Goal: Task Accomplishment & Management: Use online tool/utility

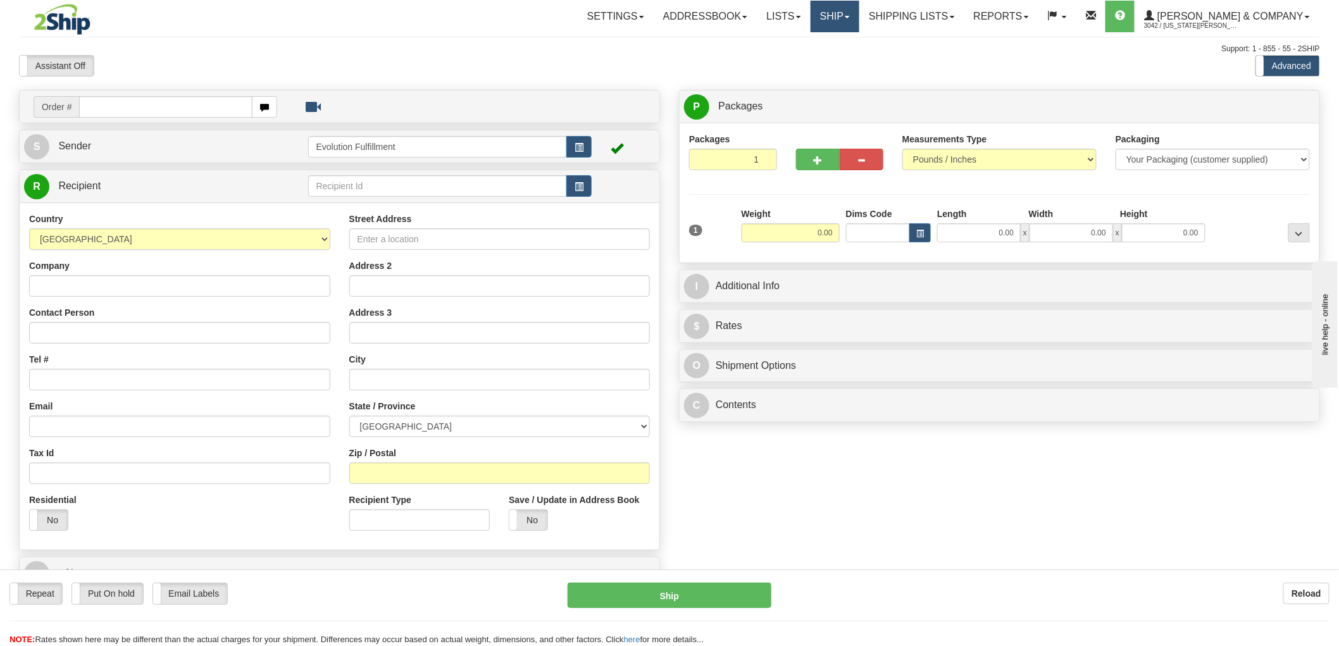
click at [859, 21] on link "Ship" at bounding box center [834, 17] width 49 height 32
click at [846, 61] on span "OnHold / Order Queue" at bounding box center [801, 61] width 89 height 10
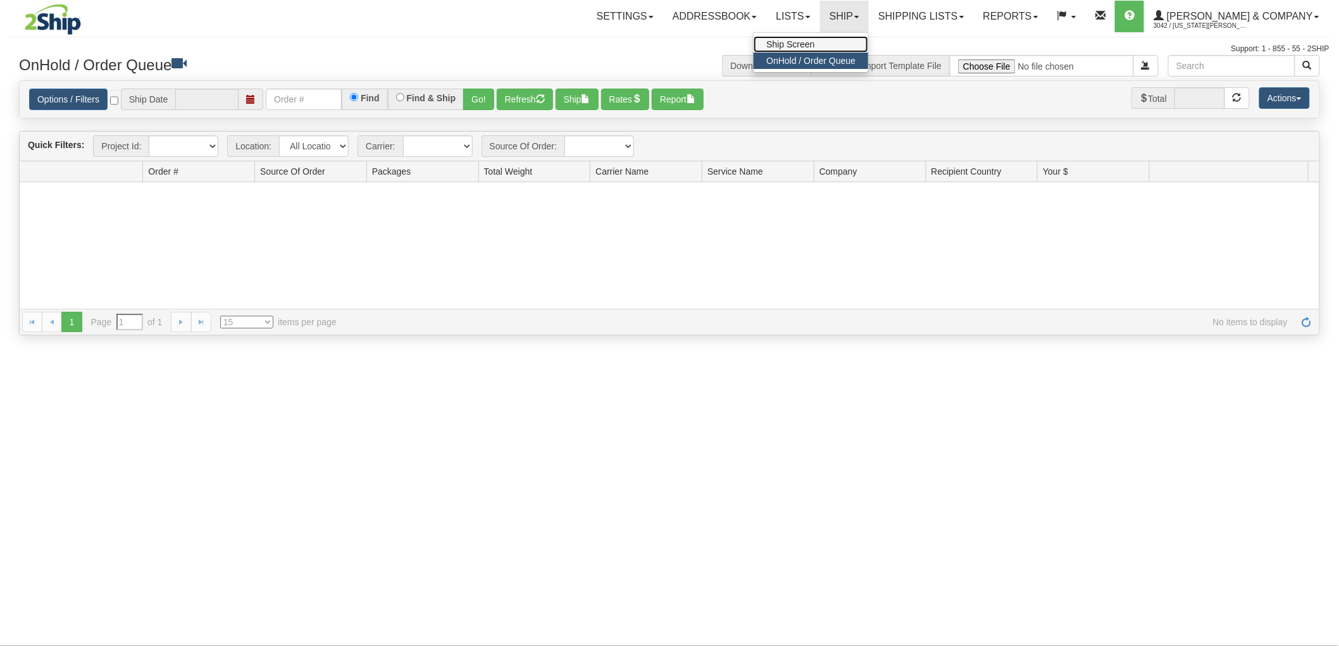
click at [814, 45] on span "Ship Screen" at bounding box center [790, 44] width 48 height 10
type input "[DATE]"
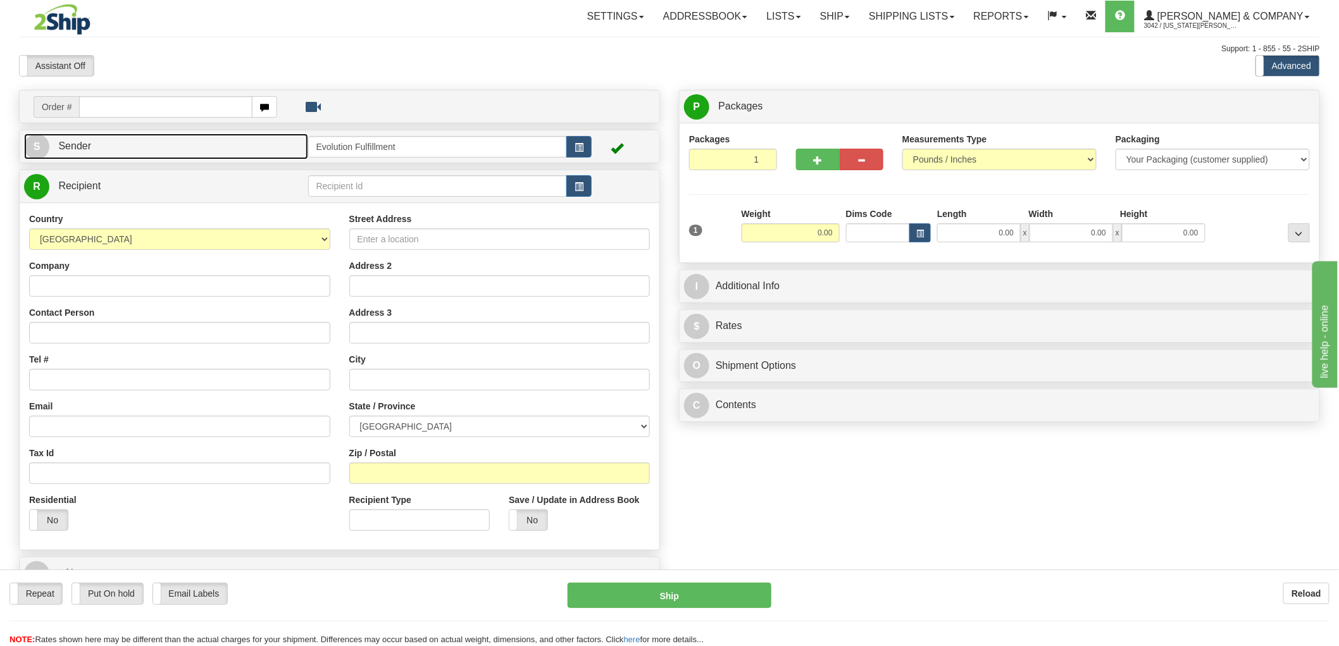
click at [171, 147] on link "S Sender" at bounding box center [166, 147] width 284 height 26
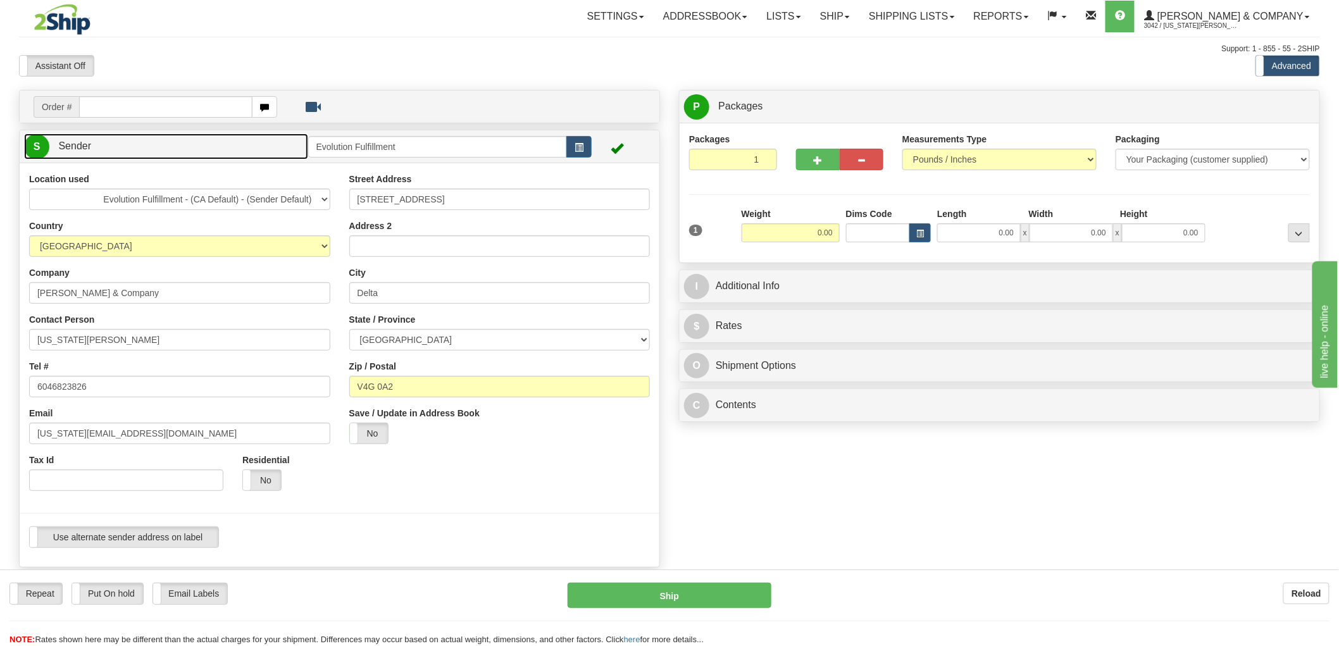
click at [171, 147] on link "S Sender" at bounding box center [166, 147] width 284 height 26
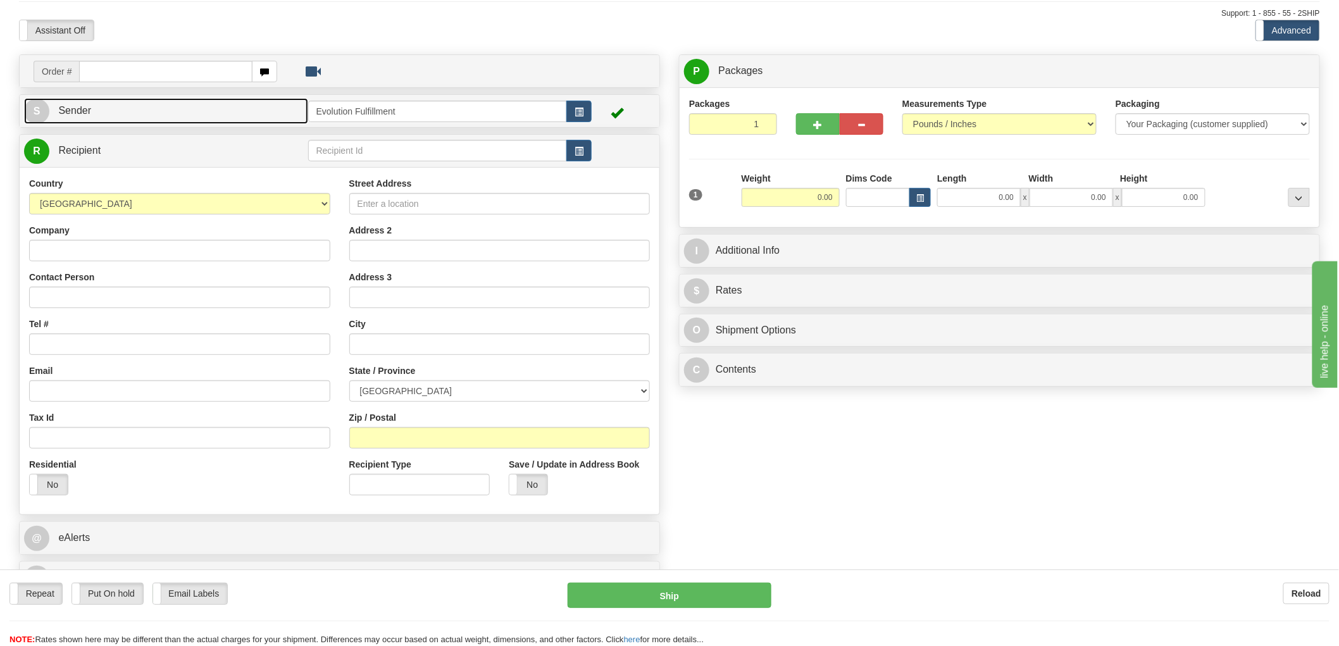
scroll to position [70, 0]
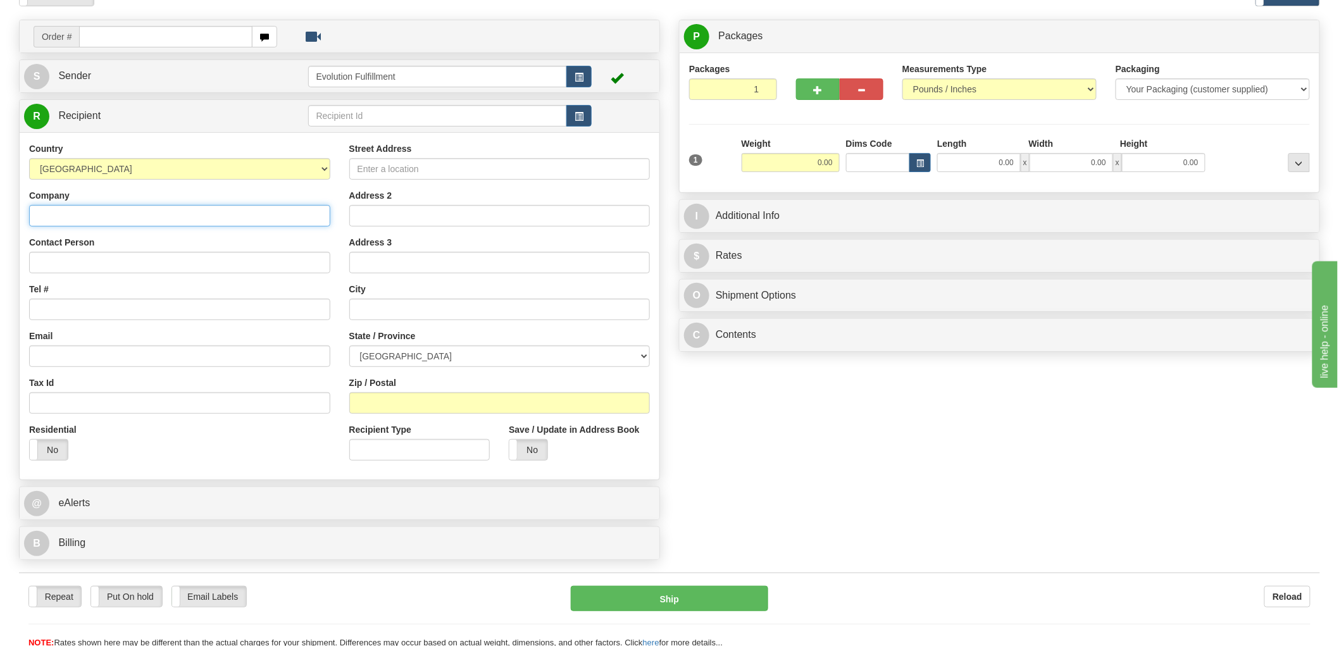
click at [235, 211] on input "Company" at bounding box center [179, 216] width 301 height 22
paste input "YATES AND COMPANY - TORONTO"
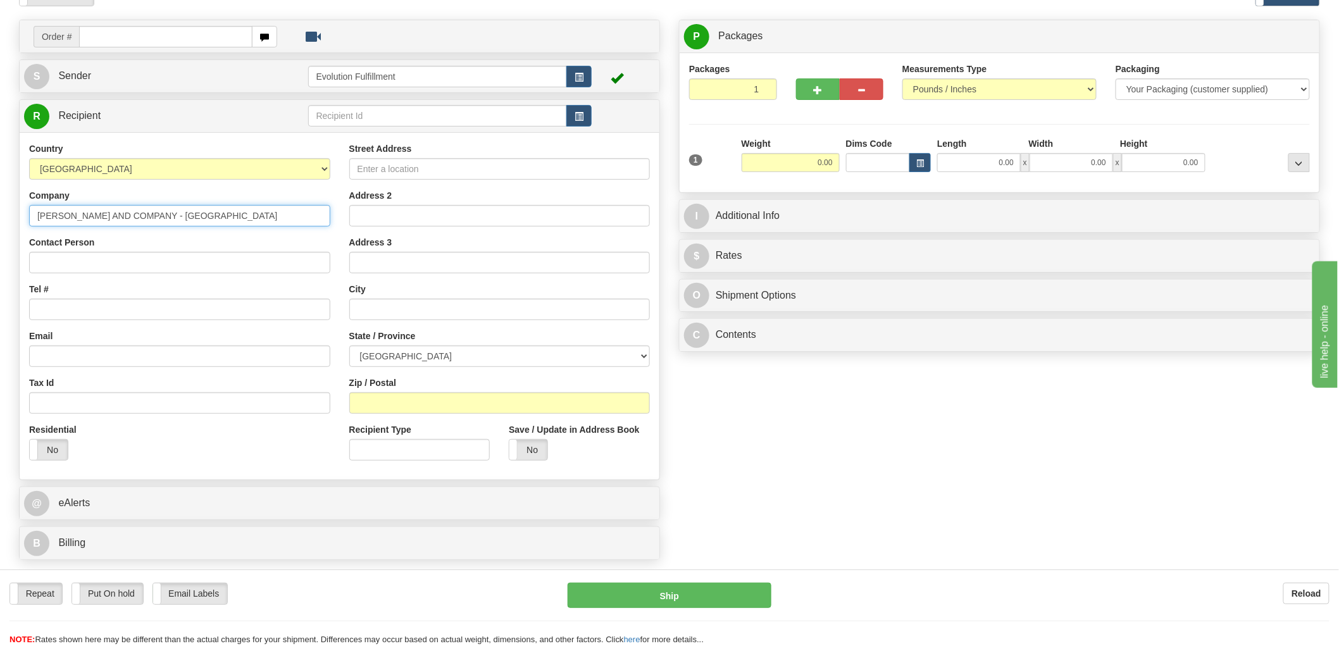
type input "YATES AND COMPANY - TORONTO"
click at [181, 251] on div "Contact Person" at bounding box center [179, 254] width 301 height 37
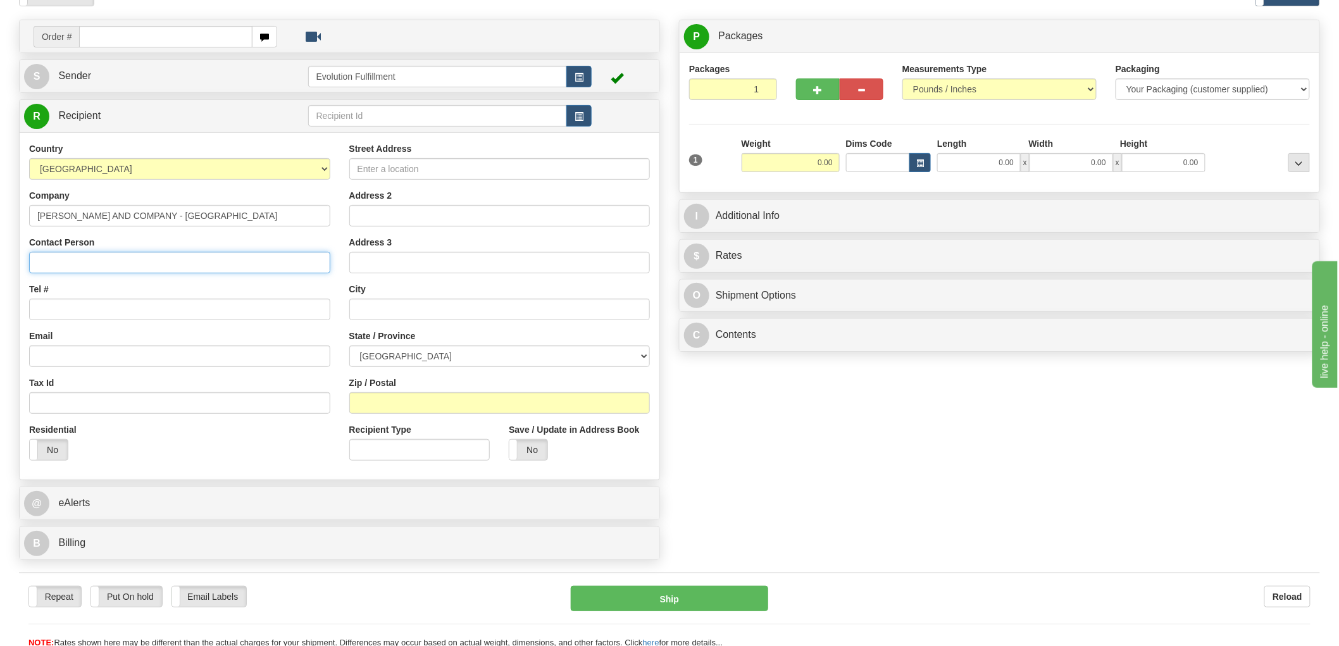
click at [158, 261] on input "Contact Person" at bounding box center [179, 263] width 301 height 22
paste input "YATES AND COMPANY - TORONTO"
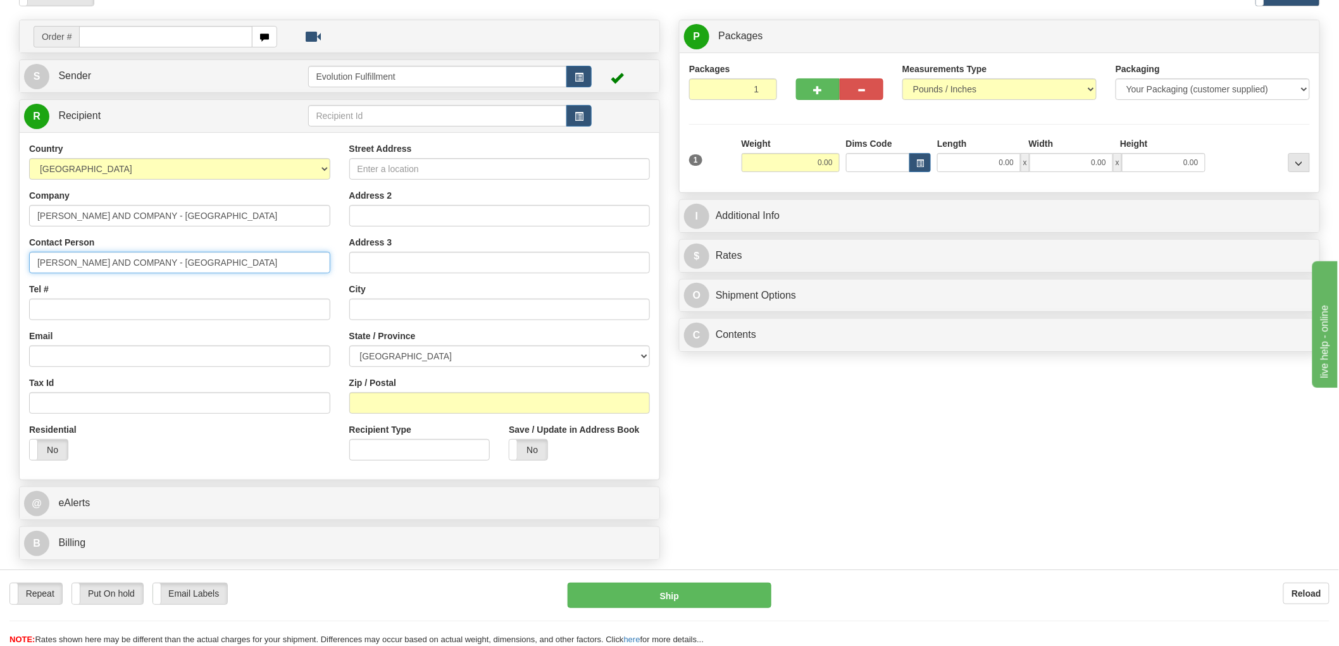
drag, startPoint x: 137, startPoint y: 263, endPoint x: 388, endPoint y: 263, distance: 251.2
click at [388, 263] on div "Country AFGHANISTAN ALAND ISLANDS ALBANIA ALGERIA AMERICAN SAMOA ANDORRA ANGOLA…" at bounding box center [340, 306] width 640 height 328
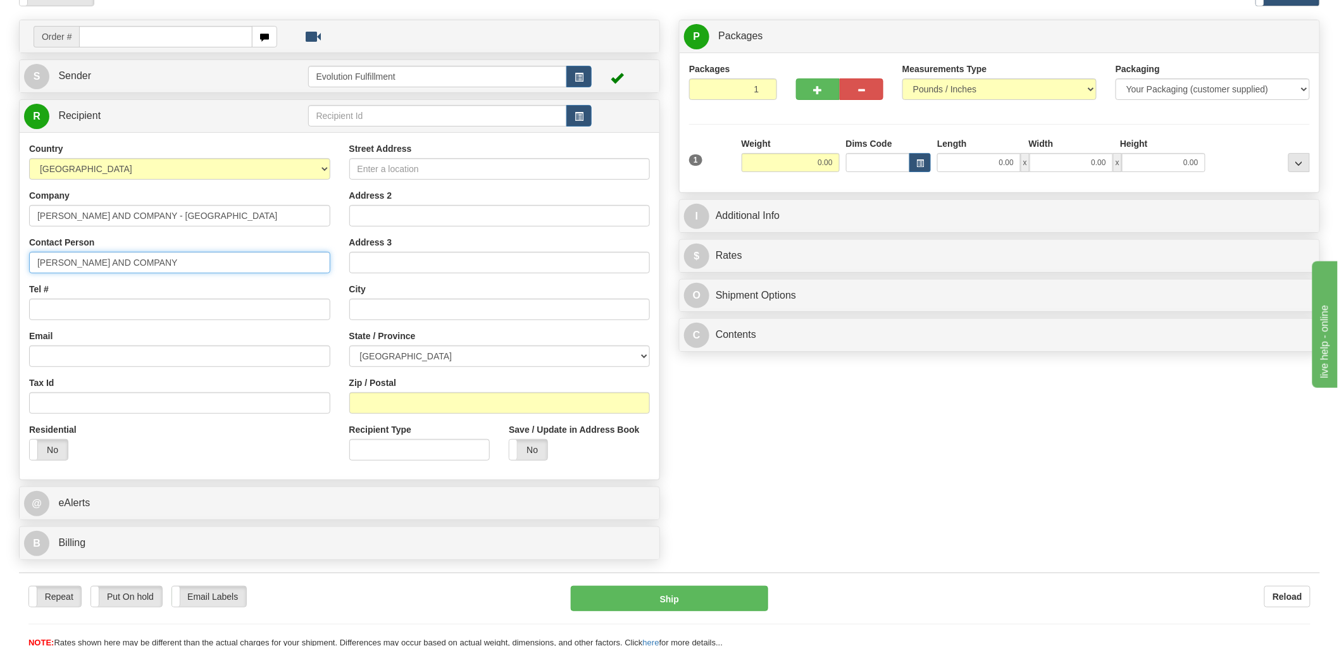
type input "YATES AND COMPANY"
click at [451, 178] on input "Street Address" at bounding box center [499, 169] width 301 height 22
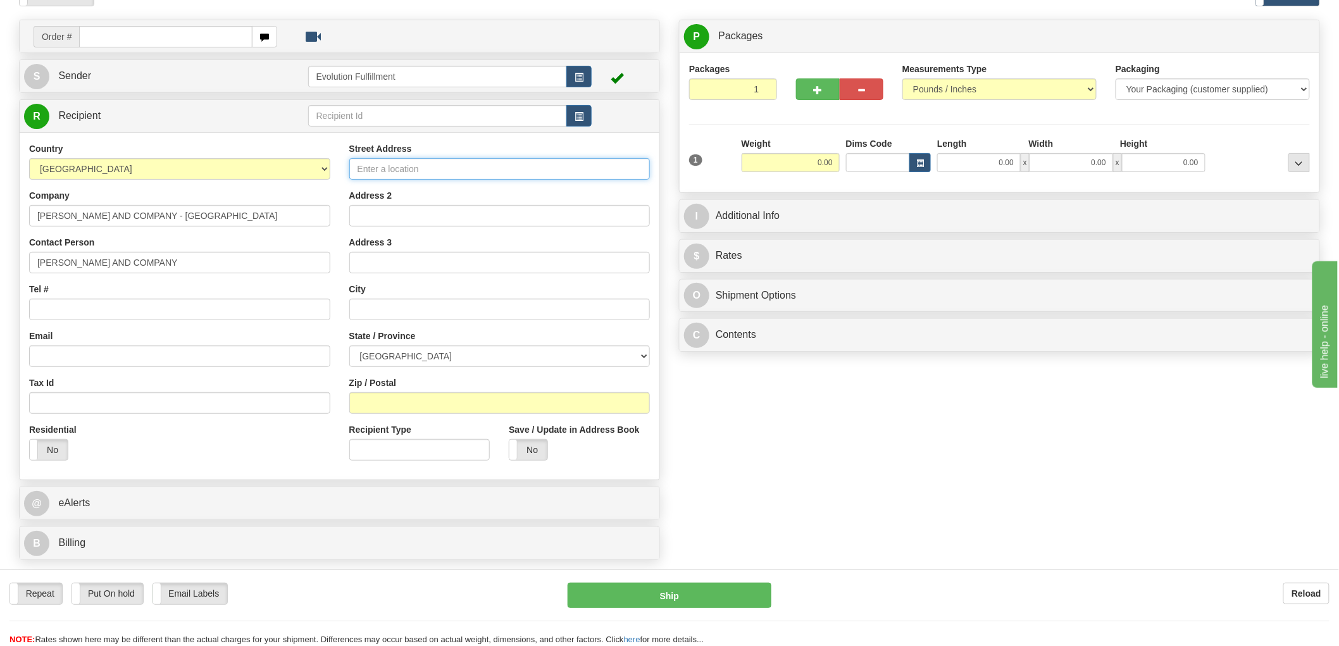
paste input "90 TYCOS DRIVE SUITE 3"
type input "90 TYCOS DRIVE SUITE 3"
click at [407, 312] on input "text" at bounding box center [499, 310] width 301 height 22
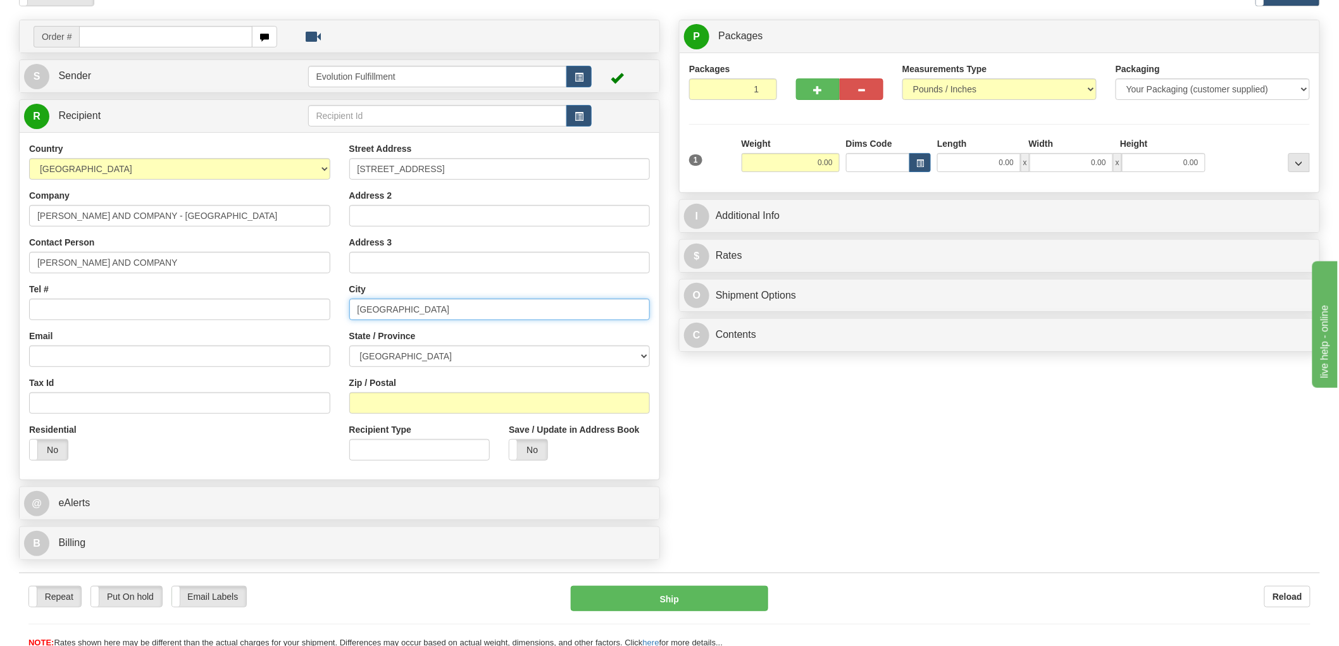
type input "Toronto"
click at [403, 354] on select "ALBERTA BRITISH COLUMBIA MANITOBA NEW BRUNSWICK NEWFOUNDLAND NOVA SCOTIA NUNAVU…" at bounding box center [499, 356] width 301 height 22
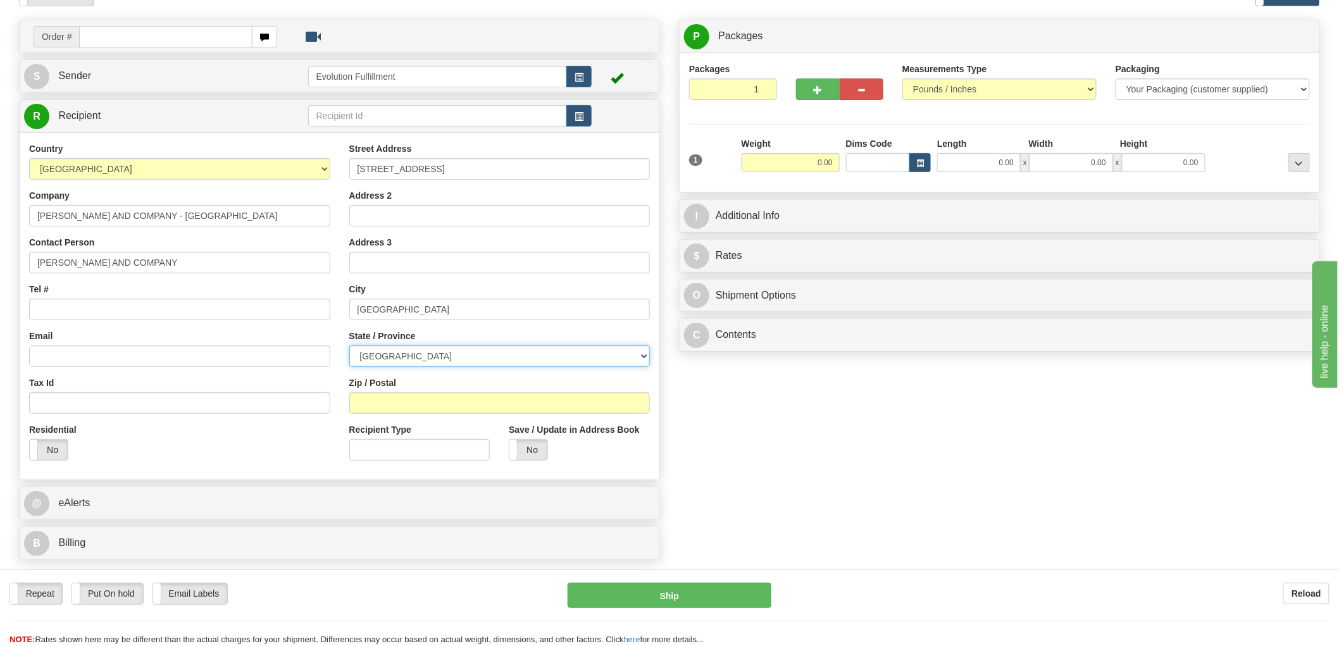
select select "ON"
click at [349, 346] on select "ALBERTA BRITISH COLUMBIA MANITOBA NEW BRUNSWICK NEWFOUNDLAND NOVA SCOTIA NUNAVU…" at bounding box center [499, 356] width 301 height 22
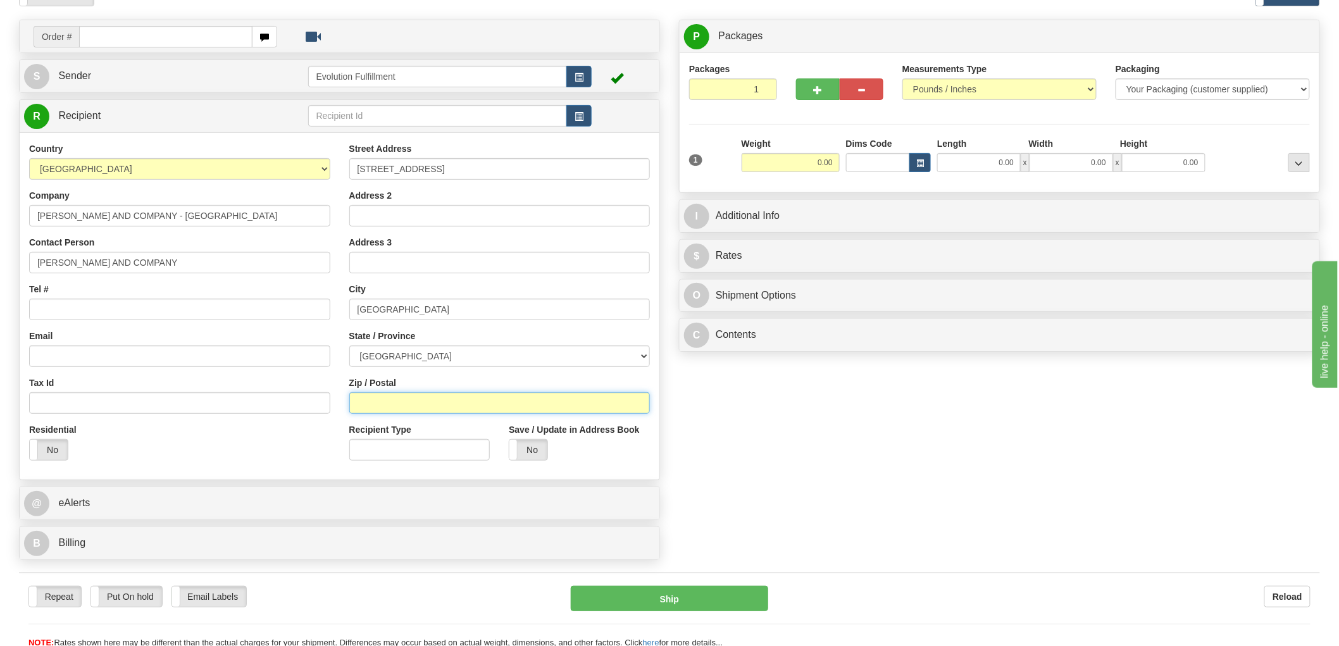
click at [414, 407] on input "Zip / Postal" at bounding box center [499, 403] width 301 height 22
paste input "M6B1V9"
type input "M6B1V9"
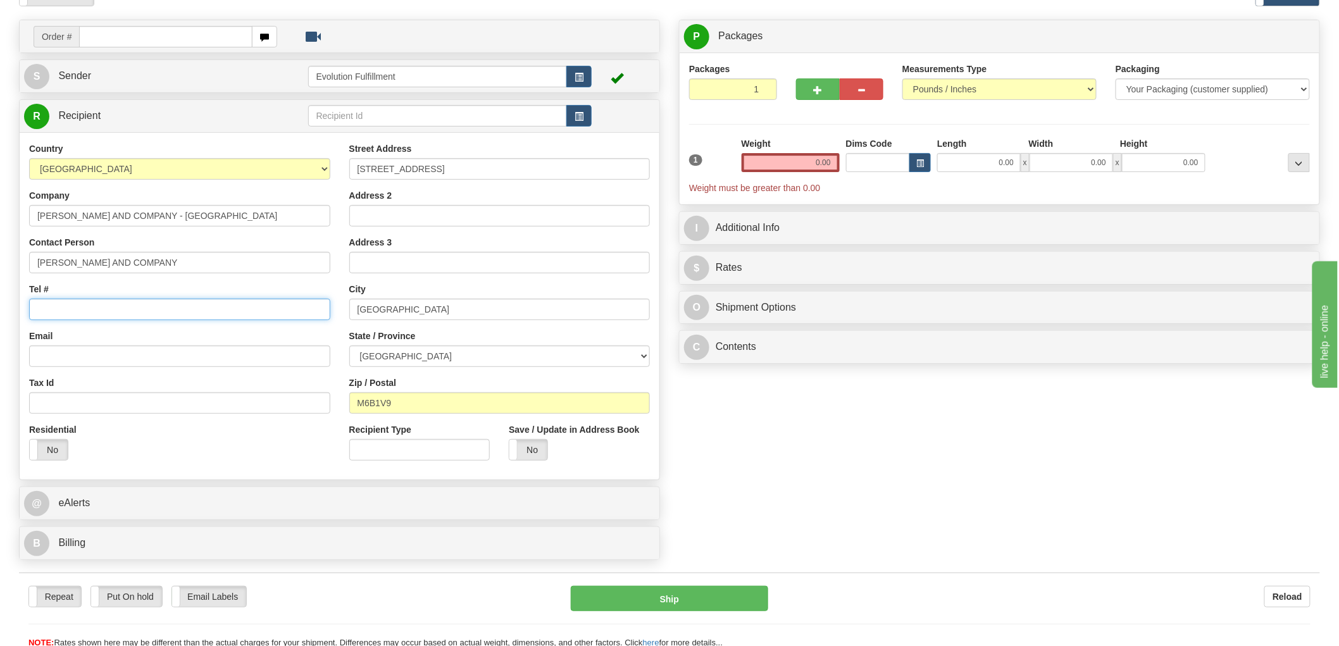
click at [104, 302] on input "Tel #" at bounding box center [179, 310] width 301 height 22
paste input "647-348-0888"
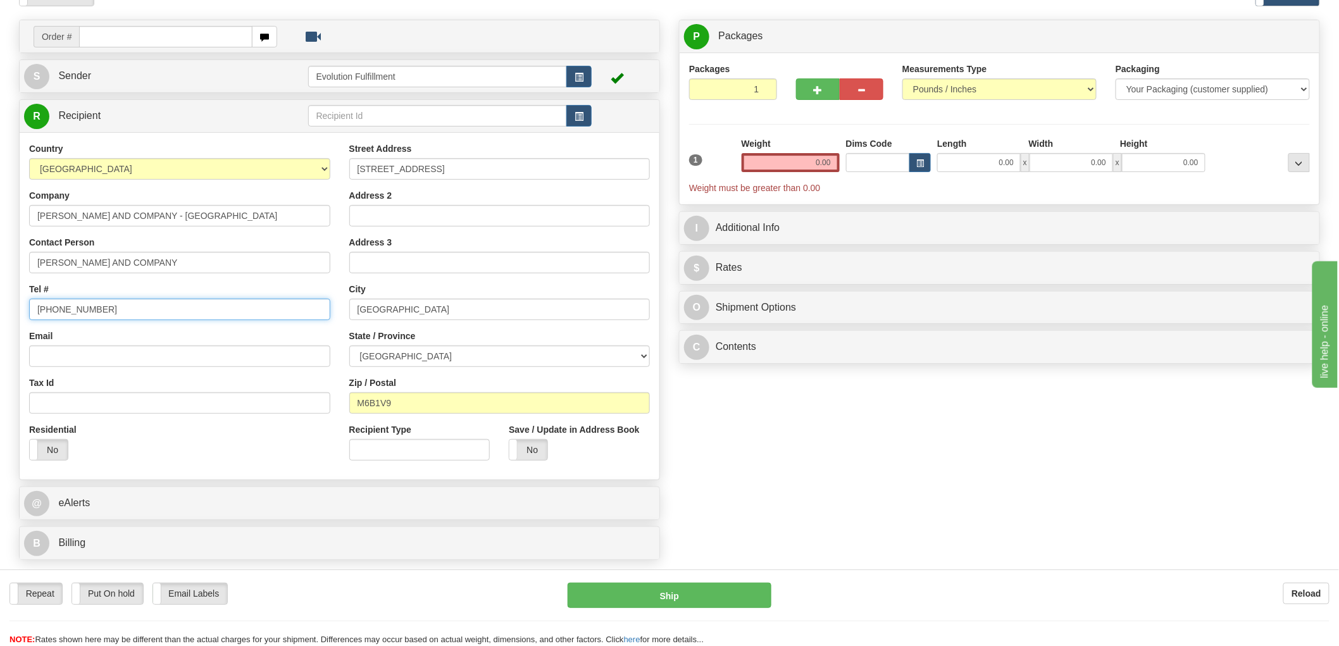
type input "647-348-0888"
click at [85, 359] on input "Email" at bounding box center [179, 356] width 301 height 22
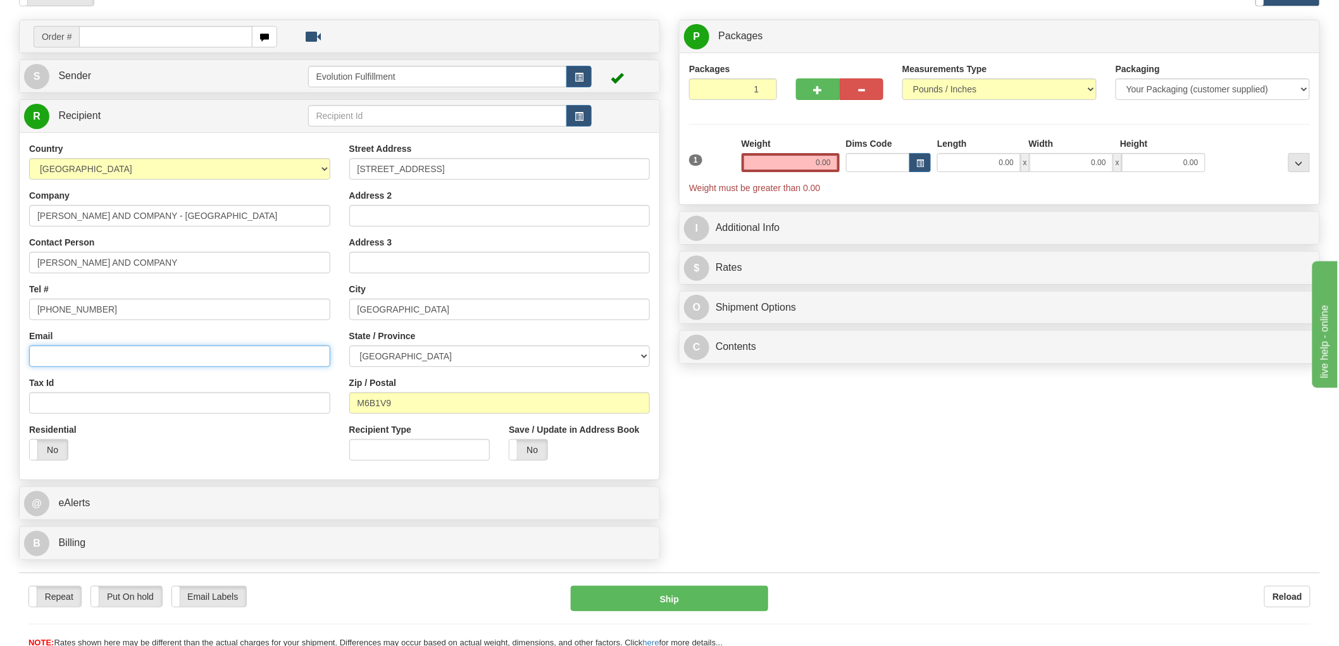
paste input "montana@yatesandco.net"
type input "montana@yatesandco.net"
click at [49, 445] on label "No" at bounding box center [49, 450] width 38 height 20
drag, startPoint x: 795, startPoint y: 166, endPoint x: 935, endPoint y: 168, distance: 140.5
click at [935, 168] on div "1 Weight 0.00 Dims Code 0.00" at bounding box center [999, 165] width 627 height 57
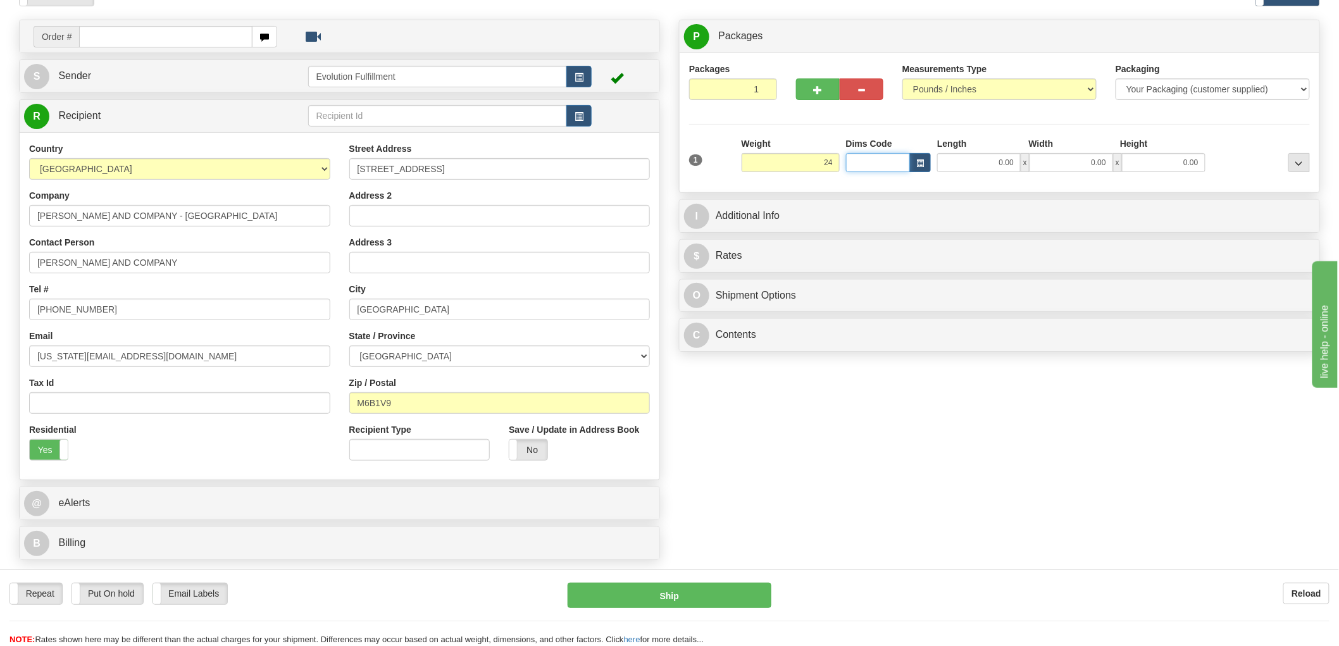
type input "24.00"
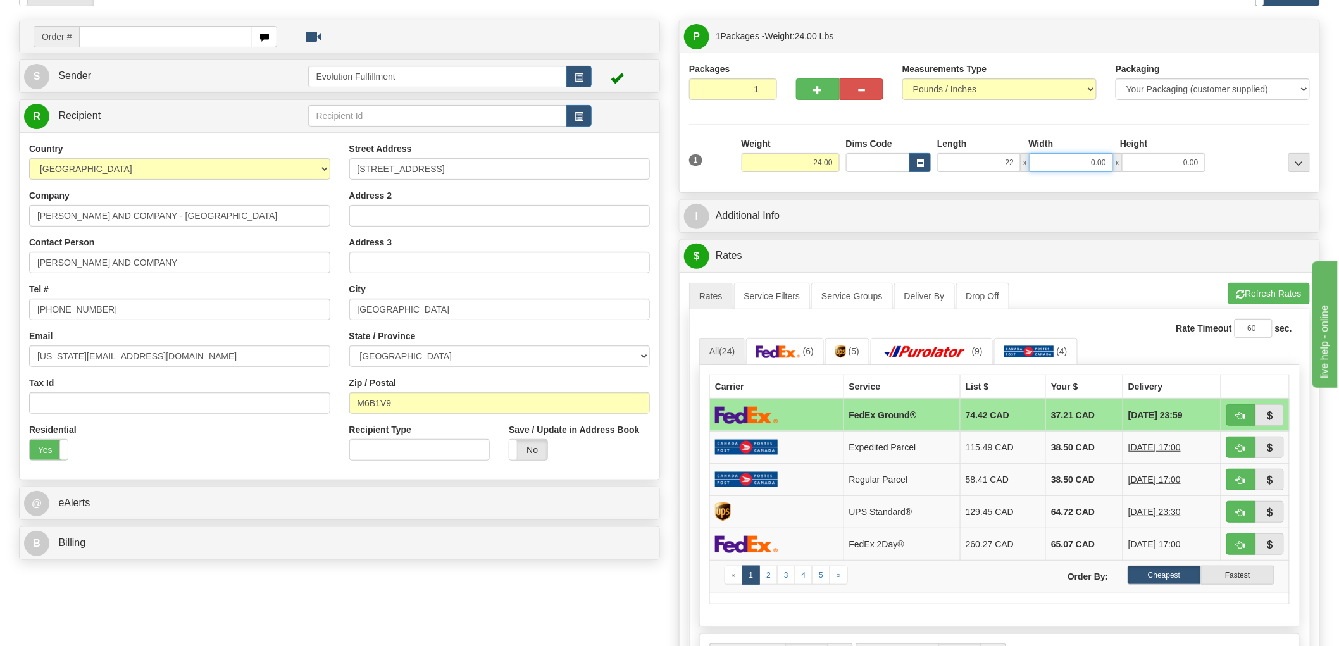
type input "22.00"
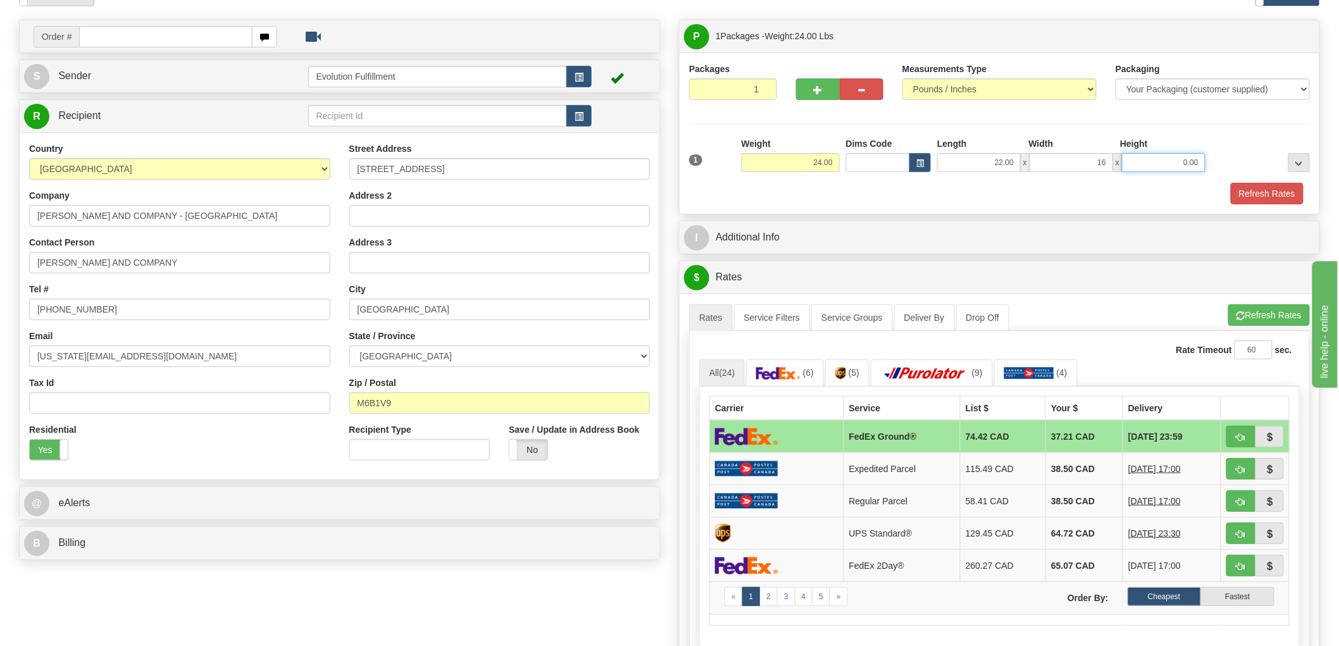
type input "16.00"
type input "17.00"
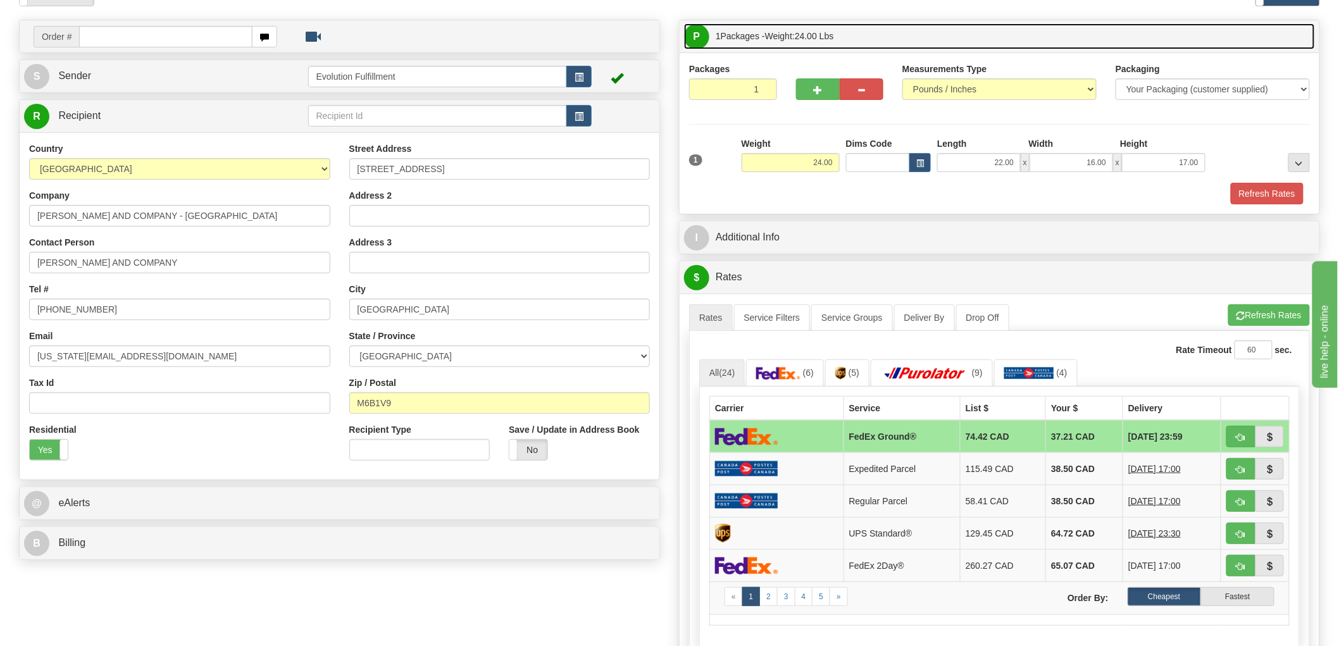
click at [869, 43] on link "P Packages 1 Packages - Weight: 24.00 Lbs" at bounding box center [999, 36] width 631 height 26
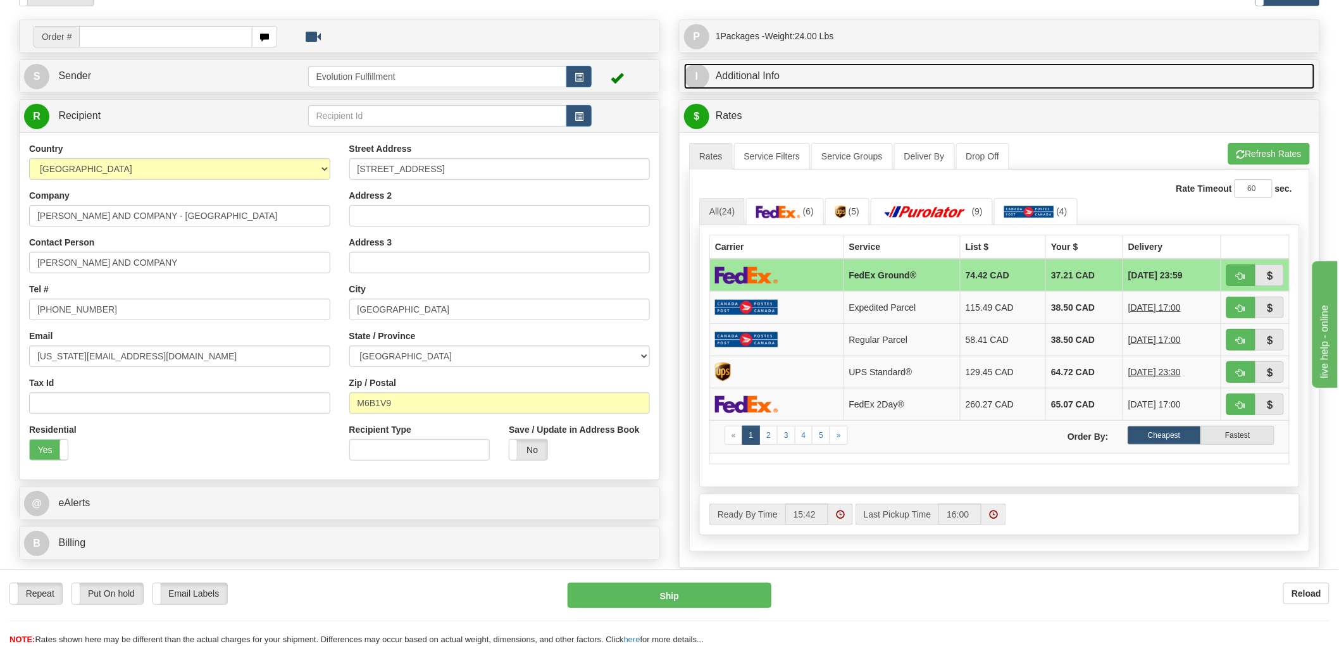
click at [911, 77] on link "I Additional Info" at bounding box center [999, 76] width 631 height 26
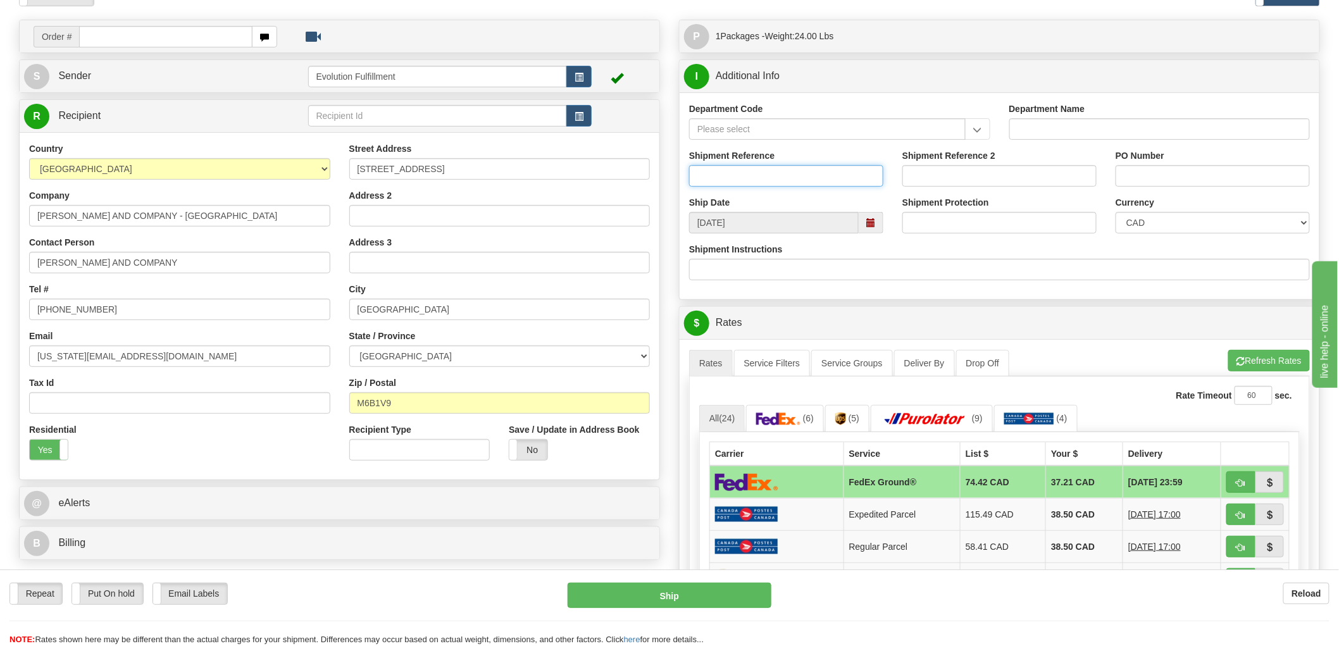
click at [779, 175] on input "Shipment Reference" at bounding box center [786, 176] width 194 height 22
type input "WHSL"
click at [1142, 171] on input "PO Number" at bounding box center [1212, 176] width 194 height 22
type input "WHSL"
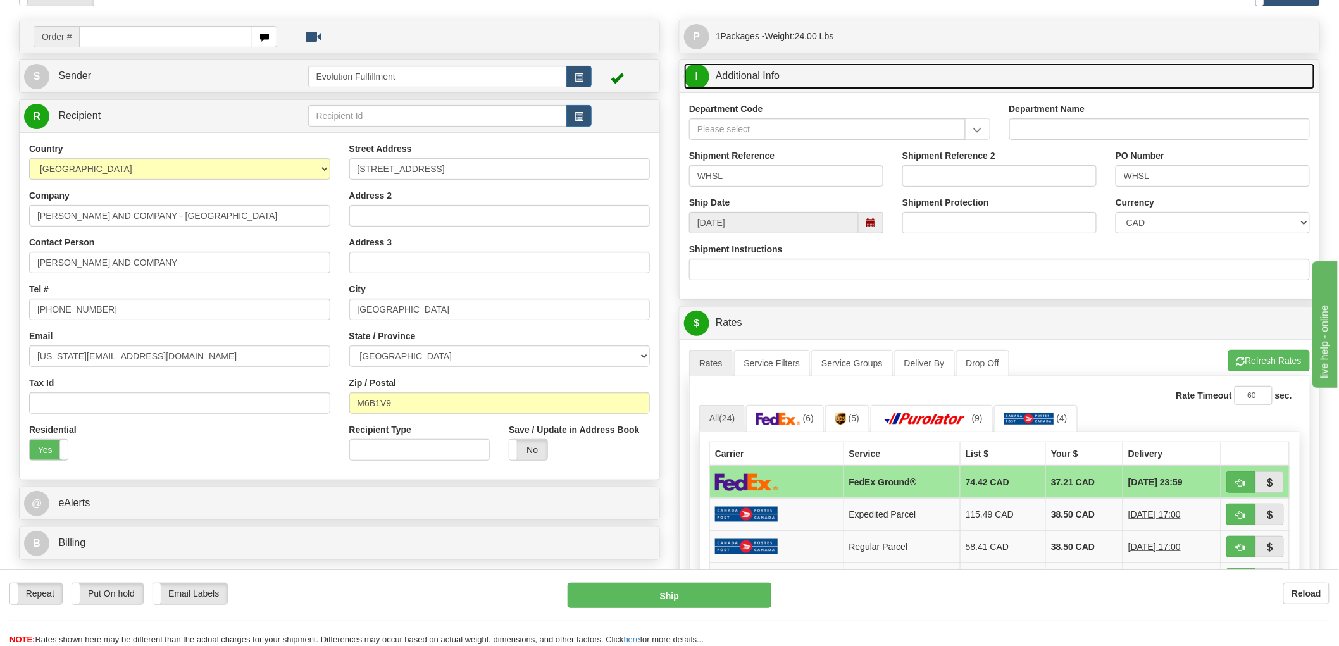
click at [886, 80] on link "I Additional Info" at bounding box center [999, 76] width 631 height 26
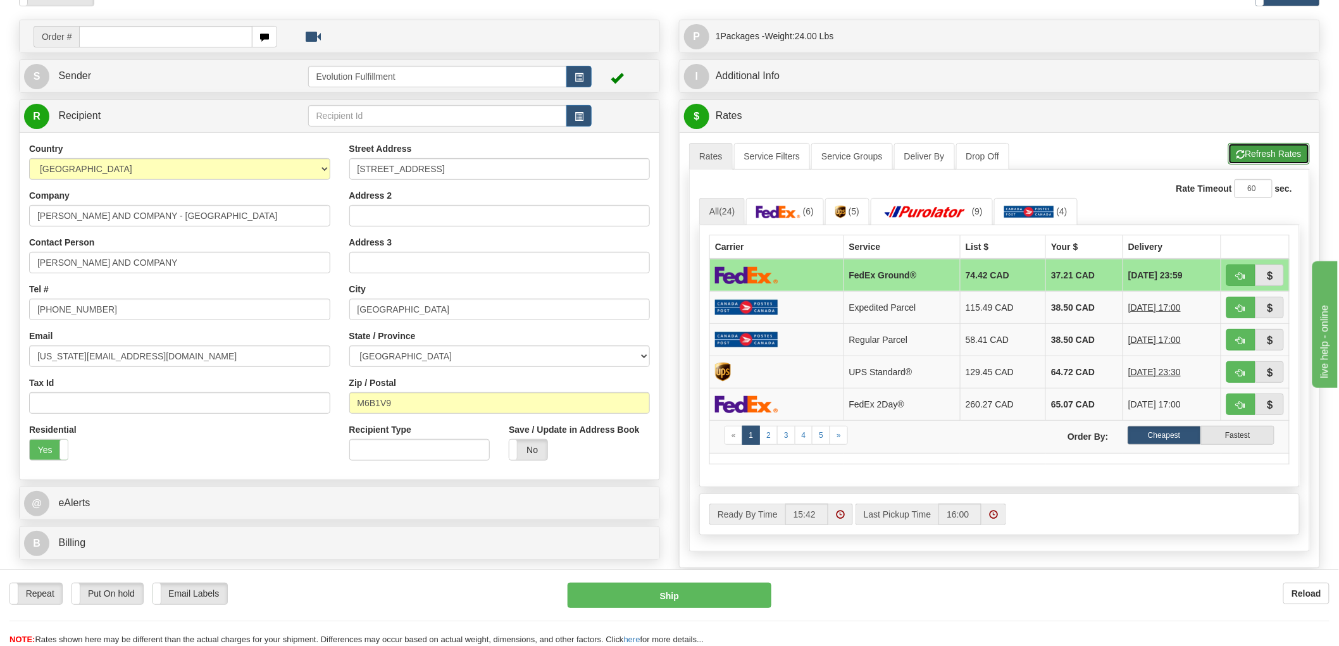
click at [1241, 154] on span "button" at bounding box center [1240, 155] width 9 height 8
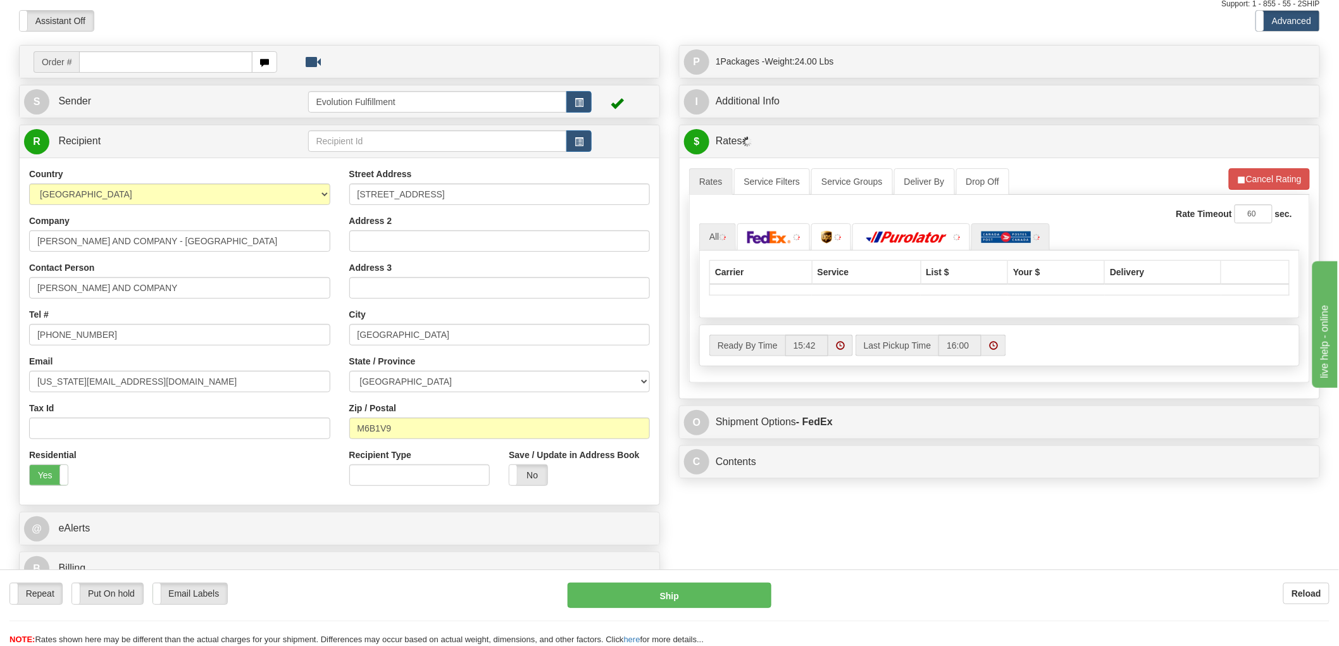
scroll to position [0, 0]
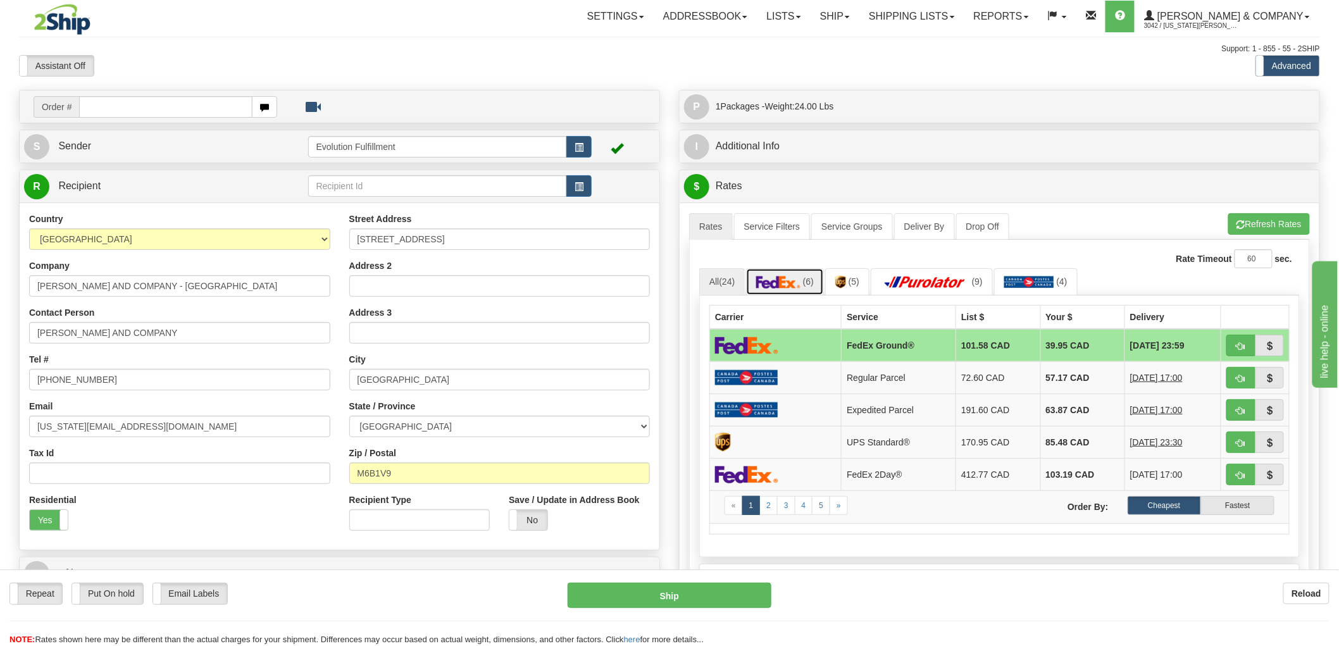
click at [790, 286] on img at bounding box center [778, 282] width 44 height 13
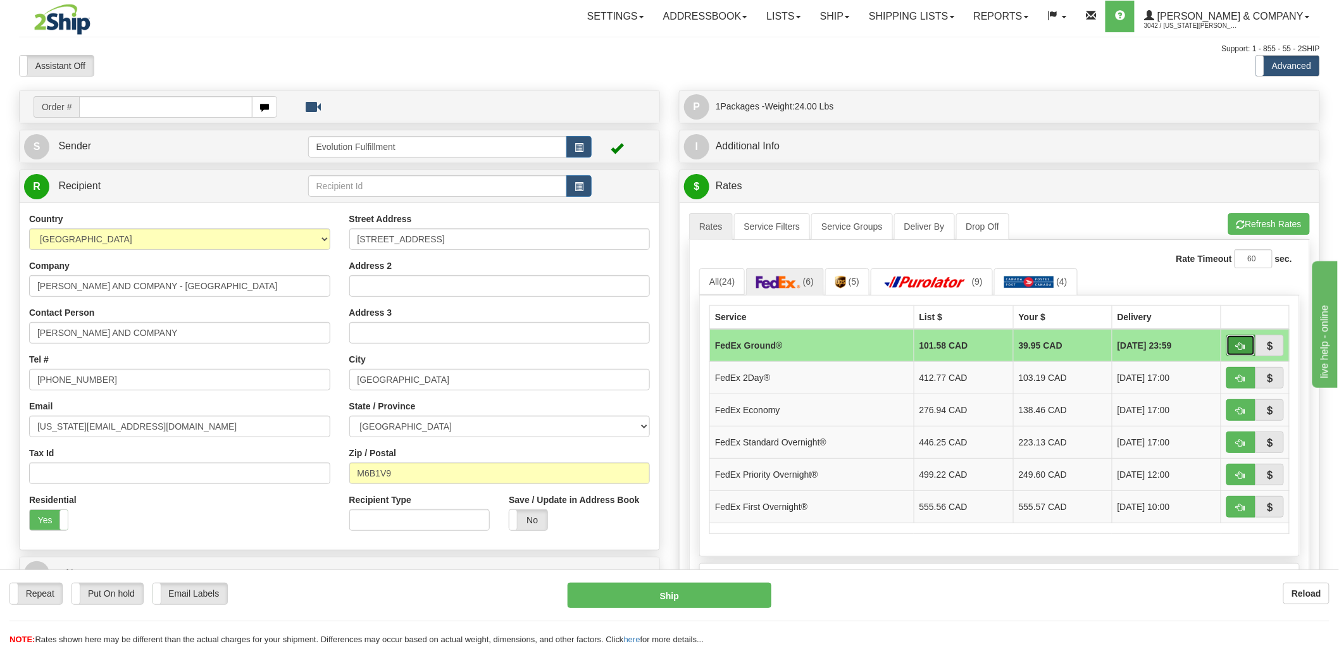
click at [1231, 346] on button "button" at bounding box center [1240, 346] width 29 height 22
type input "92"
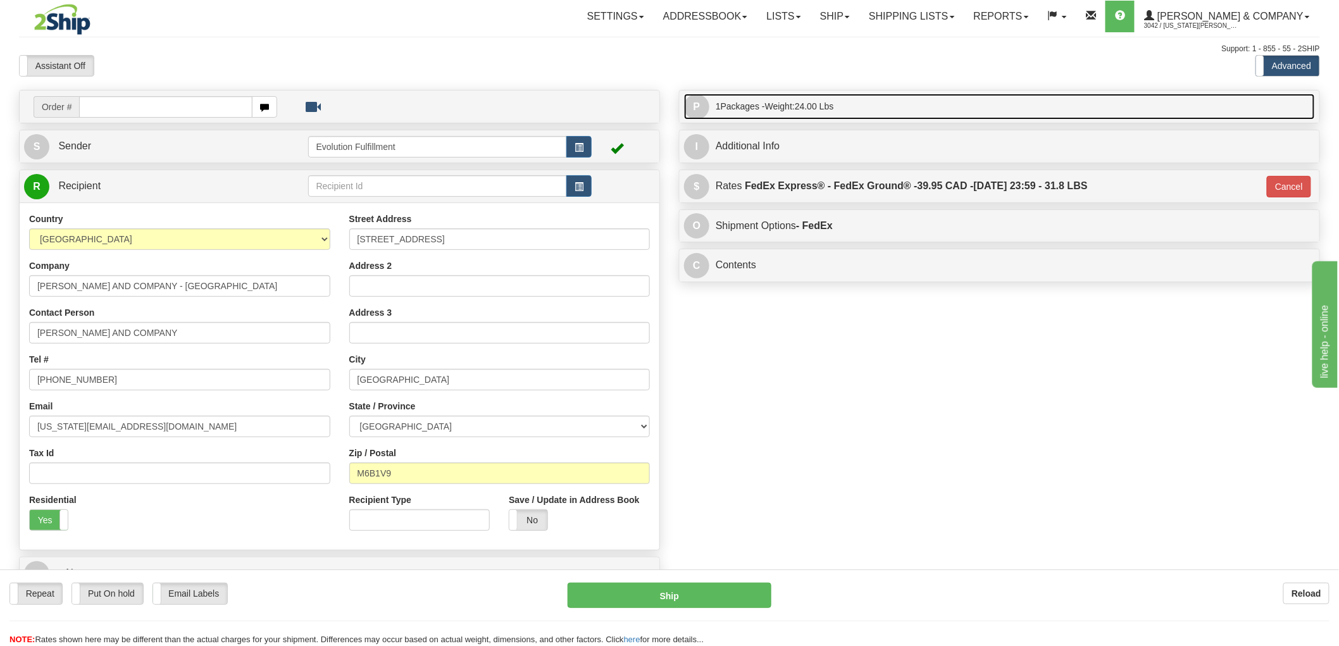
click at [773, 108] on span "Weight: 24.00 Lbs" at bounding box center [799, 106] width 69 height 10
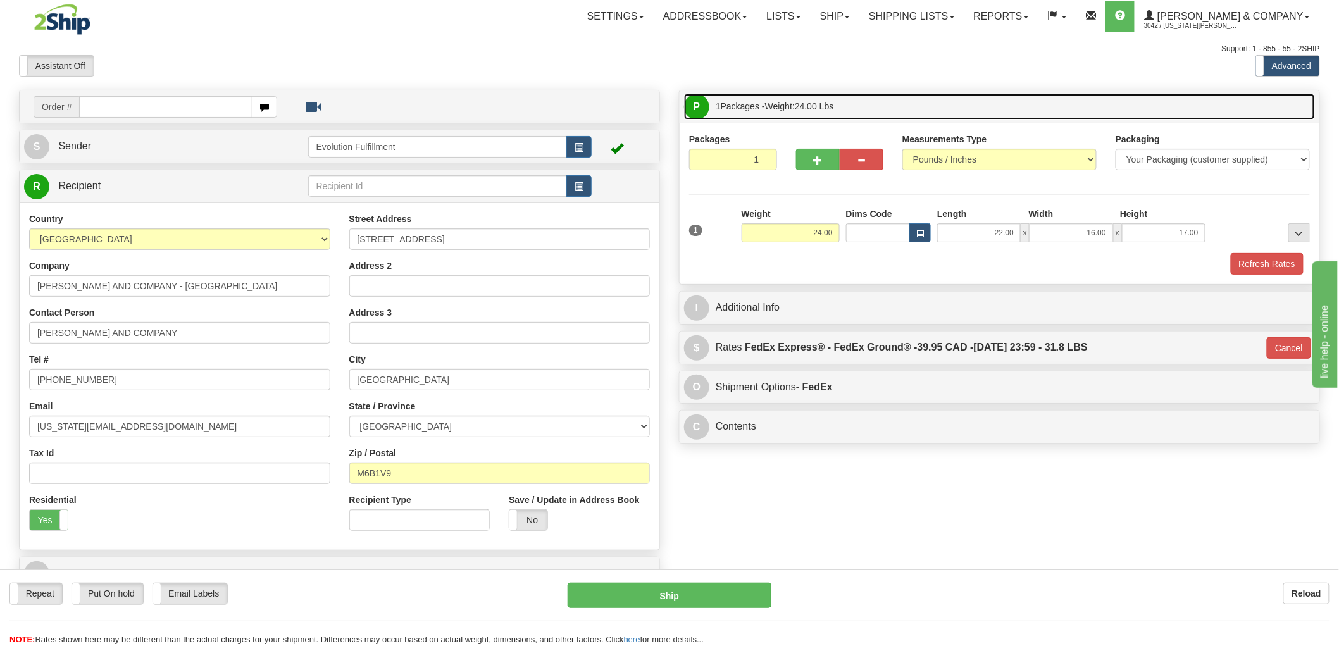
click at [773, 108] on span "Weight: 24.00 Lbs" at bounding box center [799, 106] width 69 height 10
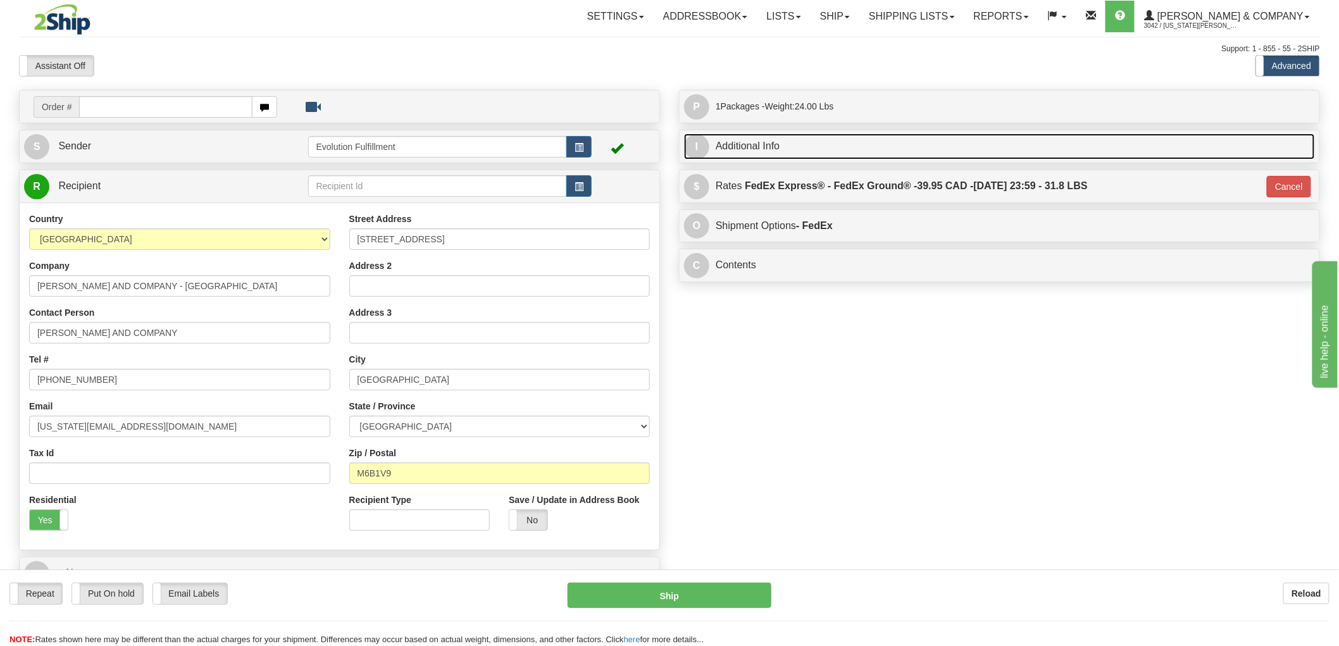
click at [779, 148] on link "I Additional Info" at bounding box center [999, 147] width 631 height 26
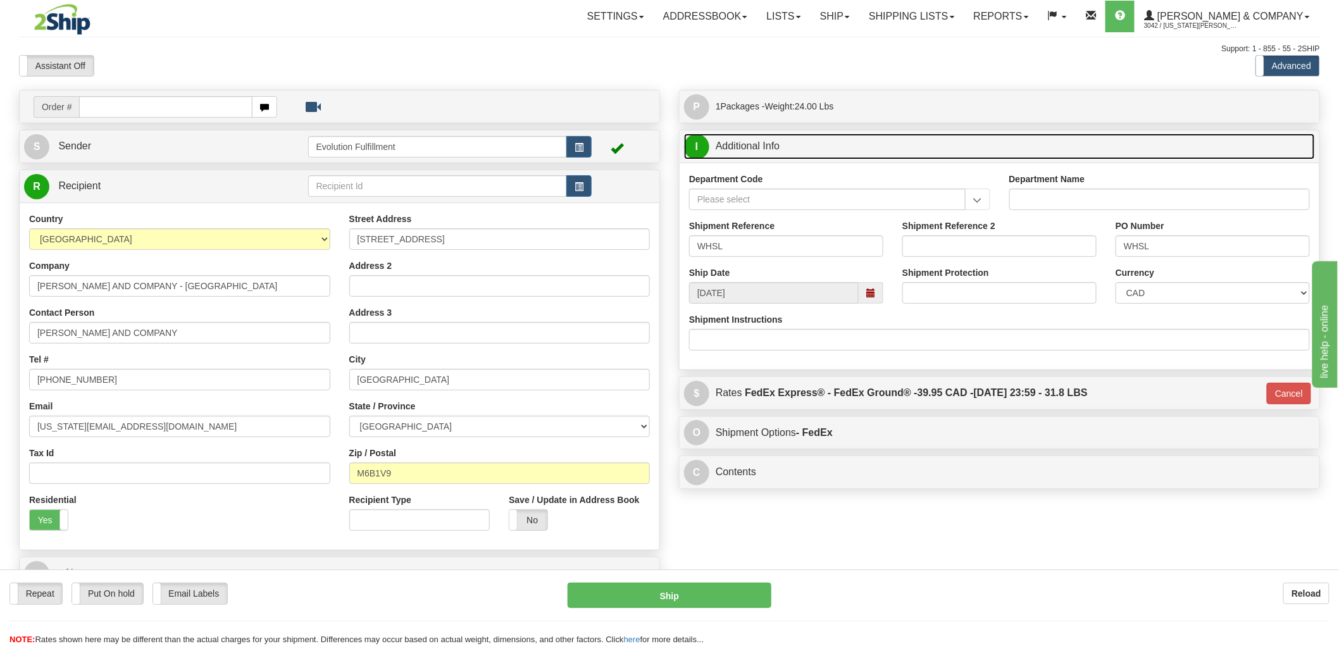
click at [779, 148] on link "I Additional Info" at bounding box center [999, 147] width 631 height 26
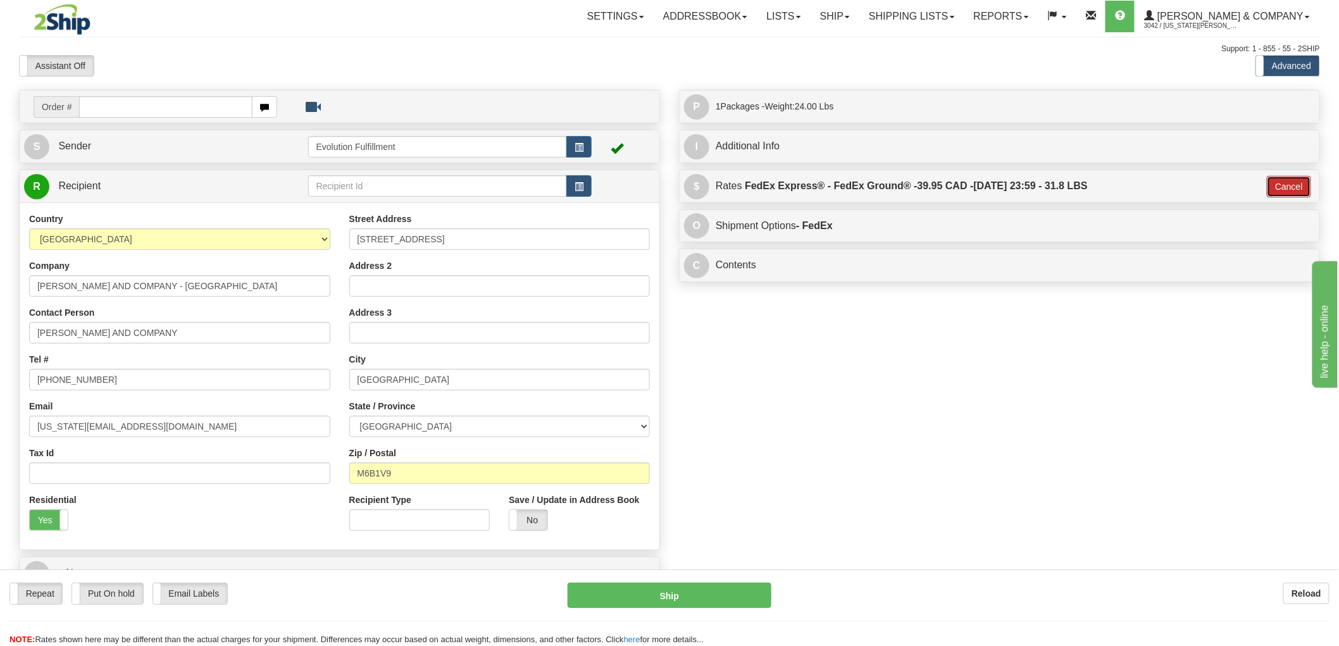
click at [1279, 182] on button "Cancel" at bounding box center [1289, 187] width 44 height 22
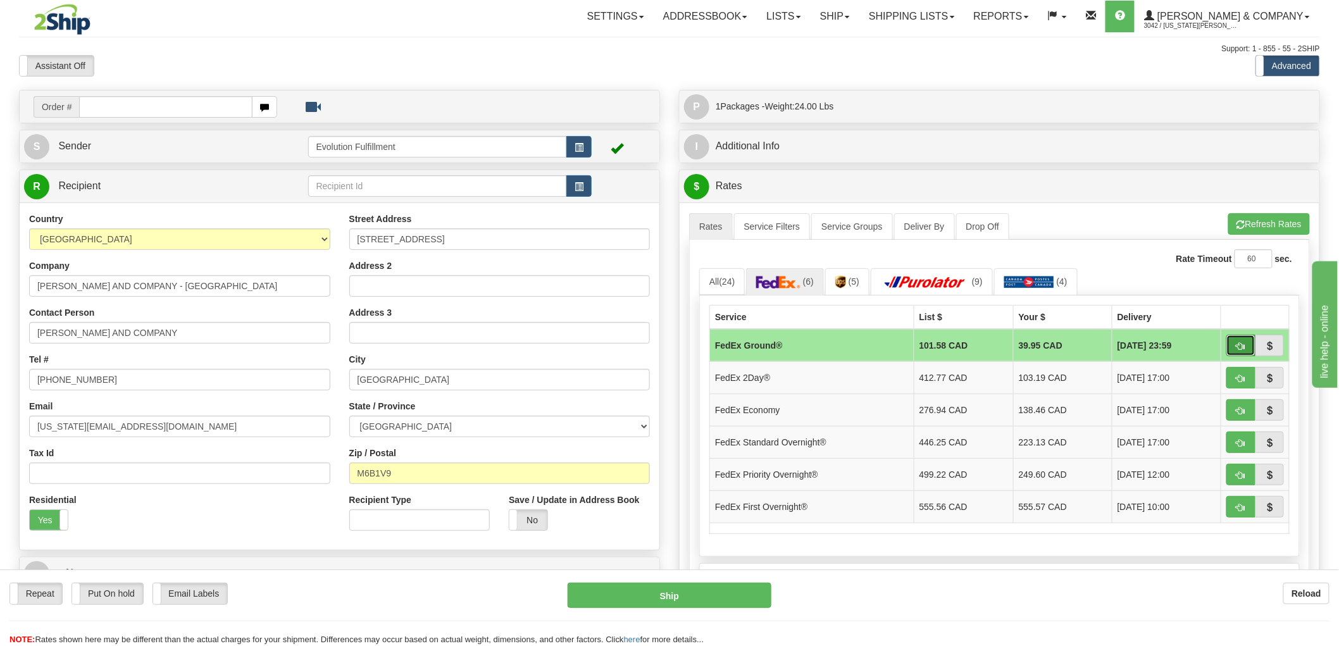
click at [1241, 349] on span "button" at bounding box center [1240, 346] width 9 height 8
type input "92"
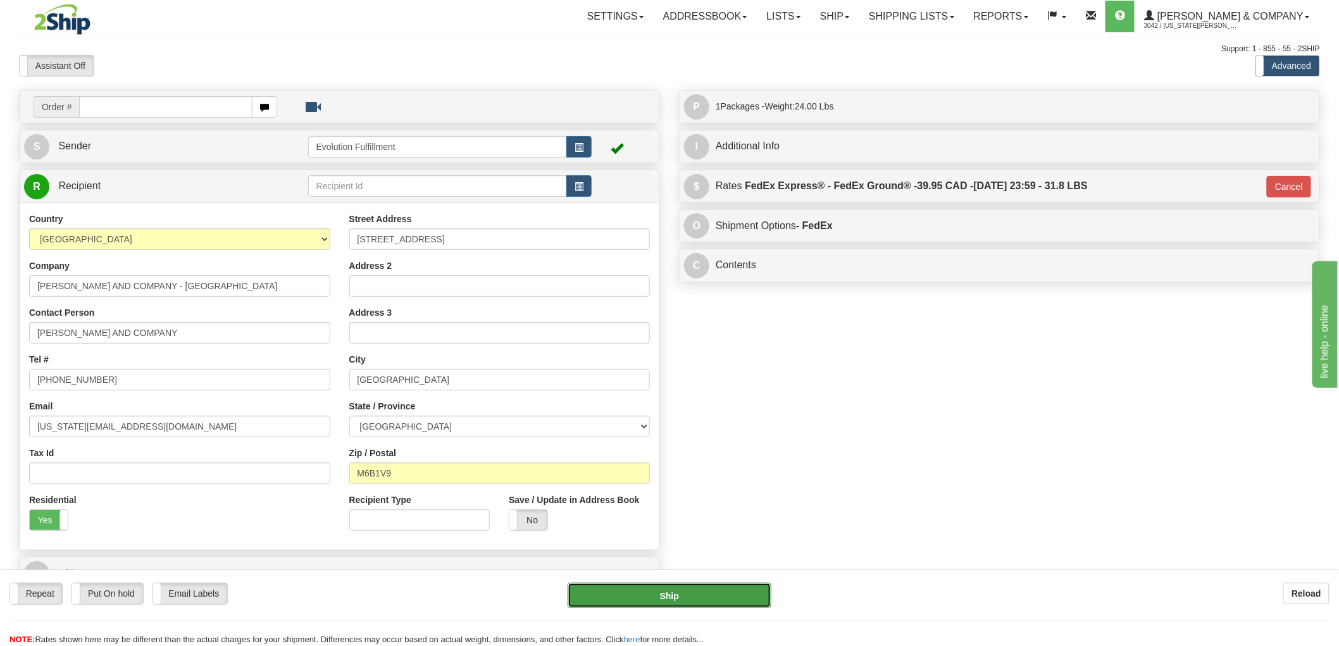
click at [682, 593] on button "Ship" at bounding box center [670, 595] width 204 height 25
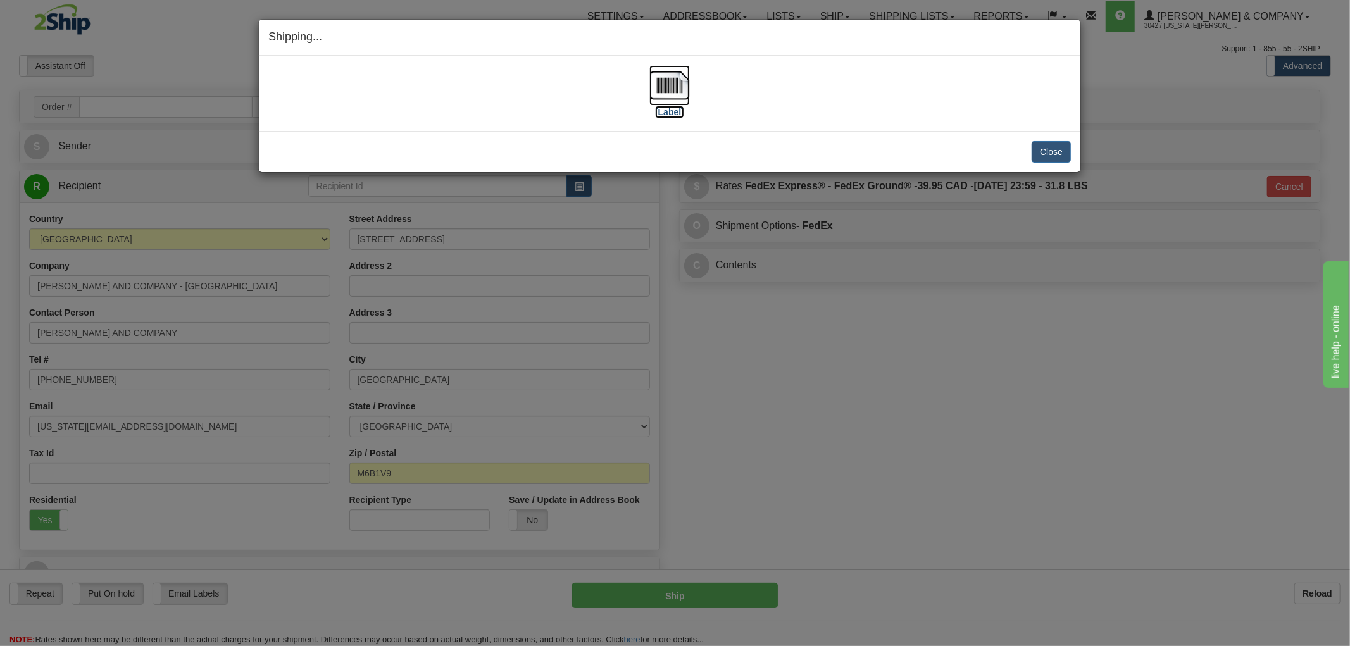
click at [659, 78] on img at bounding box center [669, 85] width 40 height 40
click at [1049, 156] on button "Close" at bounding box center [1050, 152] width 39 height 22
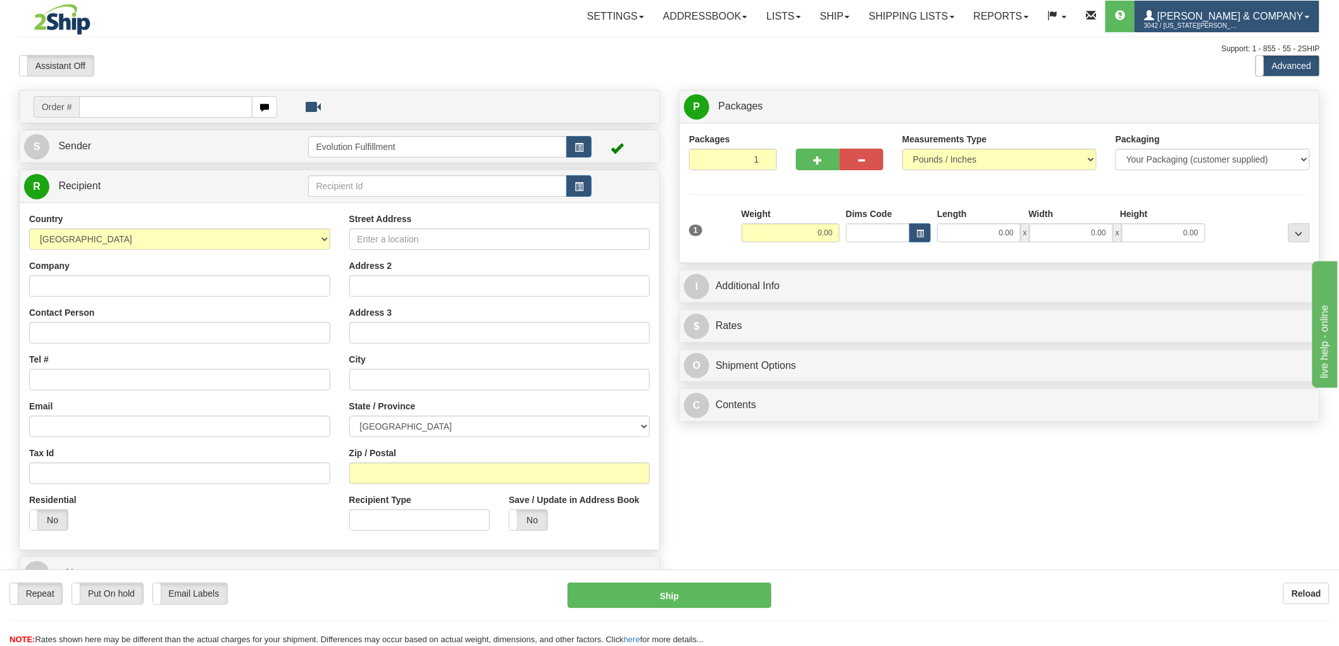
drag, startPoint x: 1276, startPoint y: 19, endPoint x: 1268, endPoint y: 34, distance: 16.7
click at [1276, 19] on span "[PERSON_NAME] & Company" at bounding box center [1228, 16] width 149 height 11
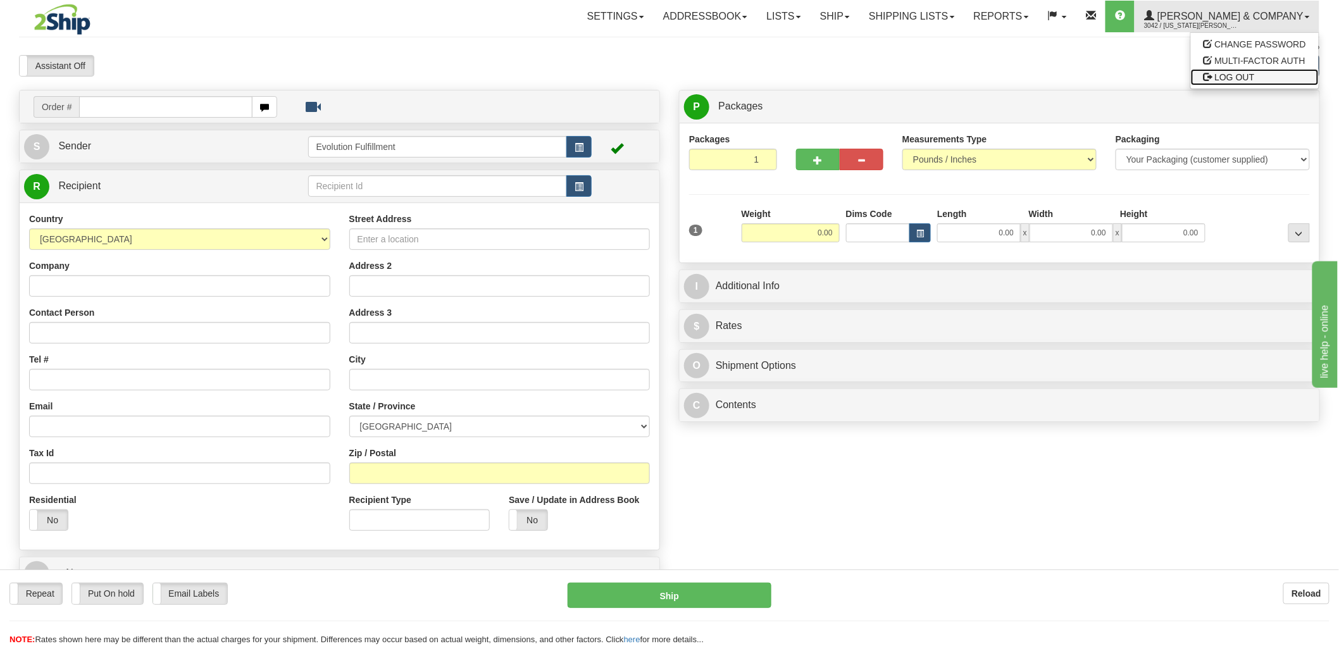
click at [1248, 72] on span "LOG OUT" at bounding box center [1235, 77] width 40 height 10
